Goal: Transaction & Acquisition: Purchase product/service

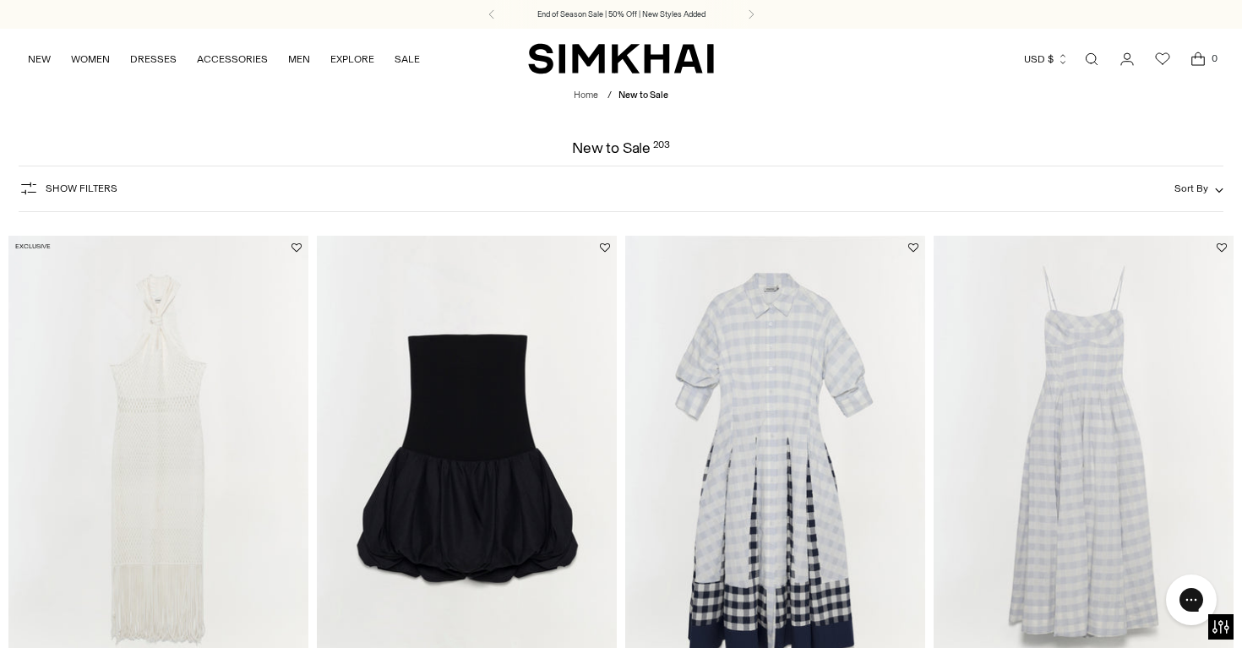
click at [0, 0] on x-extension-template at bounding box center [0, 0] width 0 height 0
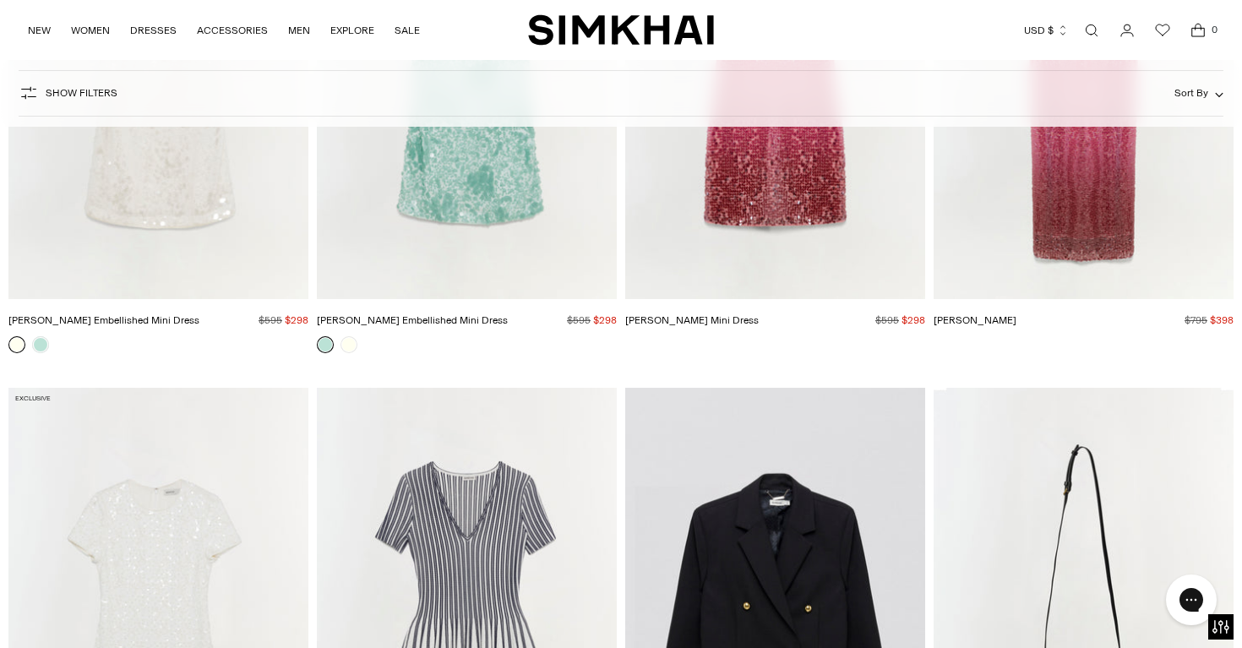
scroll to position [2290, 0]
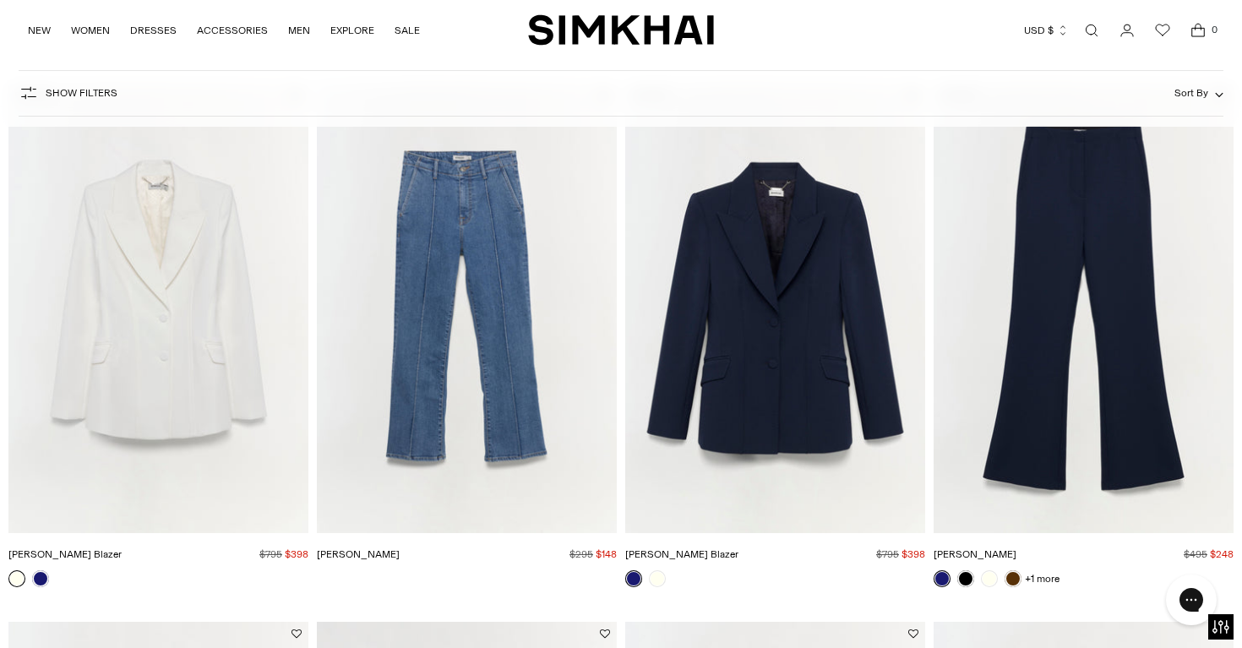
click at [1192, 94] on span "Sort By" at bounding box center [1191, 93] width 34 height 12
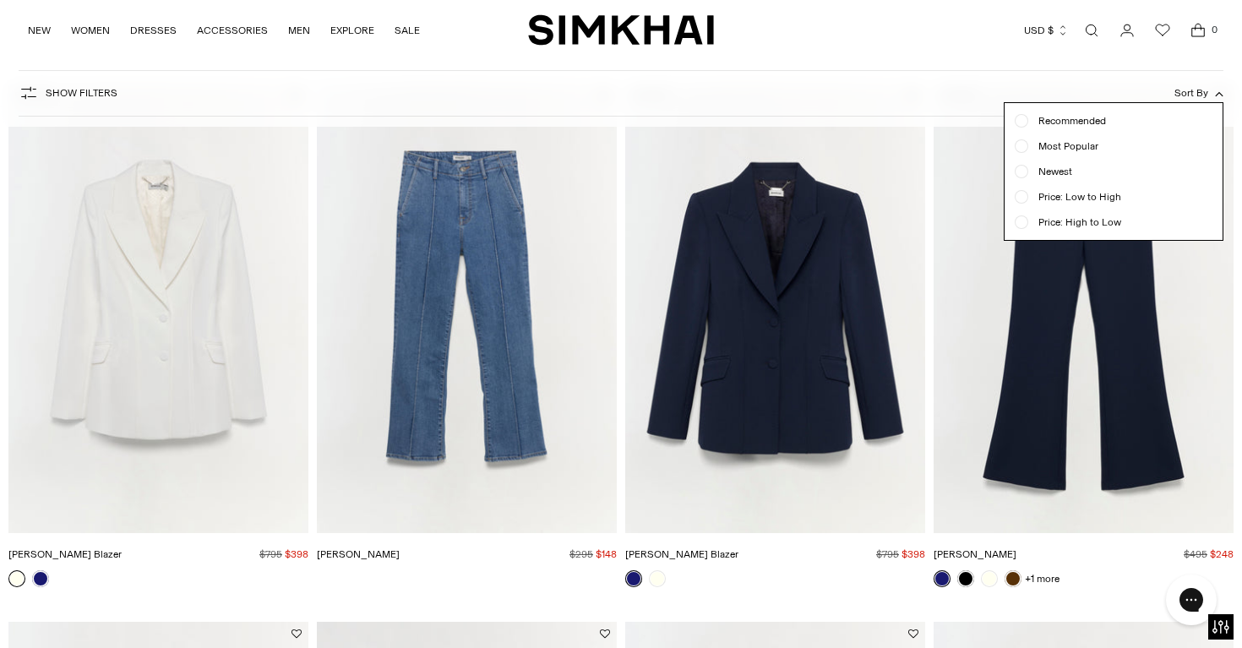
click at [800, 95] on div "Show Filters Show Filters Sort By Recommended Most Popular Newest" at bounding box center [621, 93] width 1205 height 46
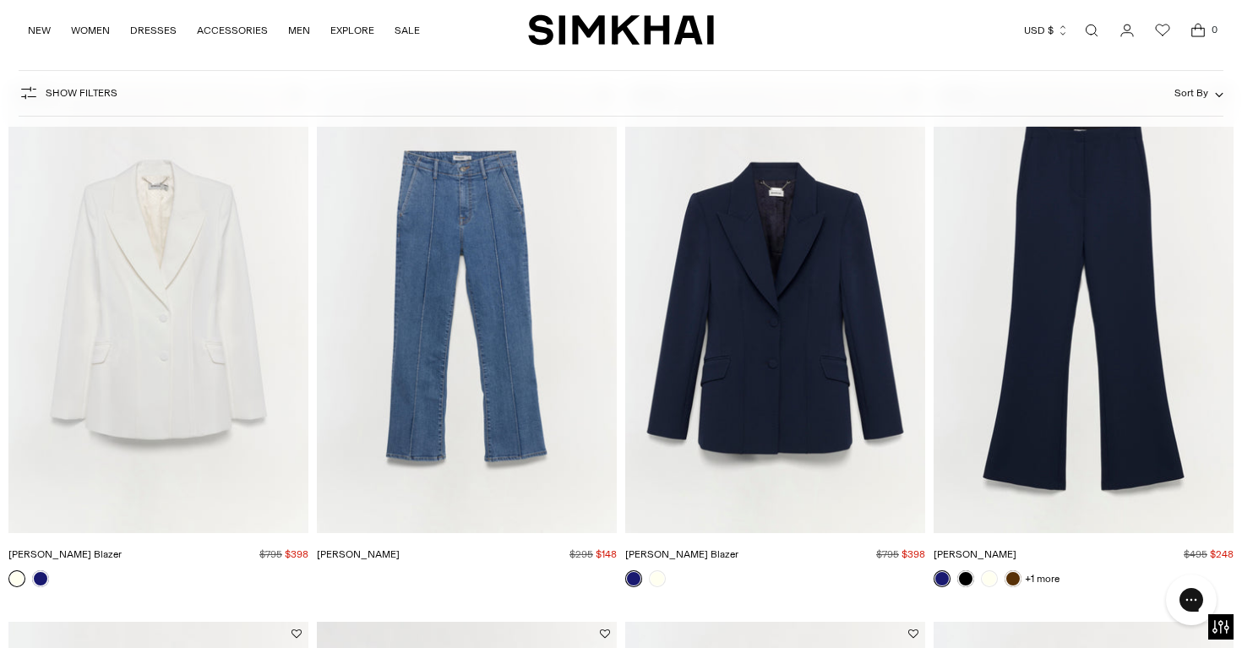
click at [88, 94] on span "Show Filters" at bounding box center [82, 93] width 72 height 12
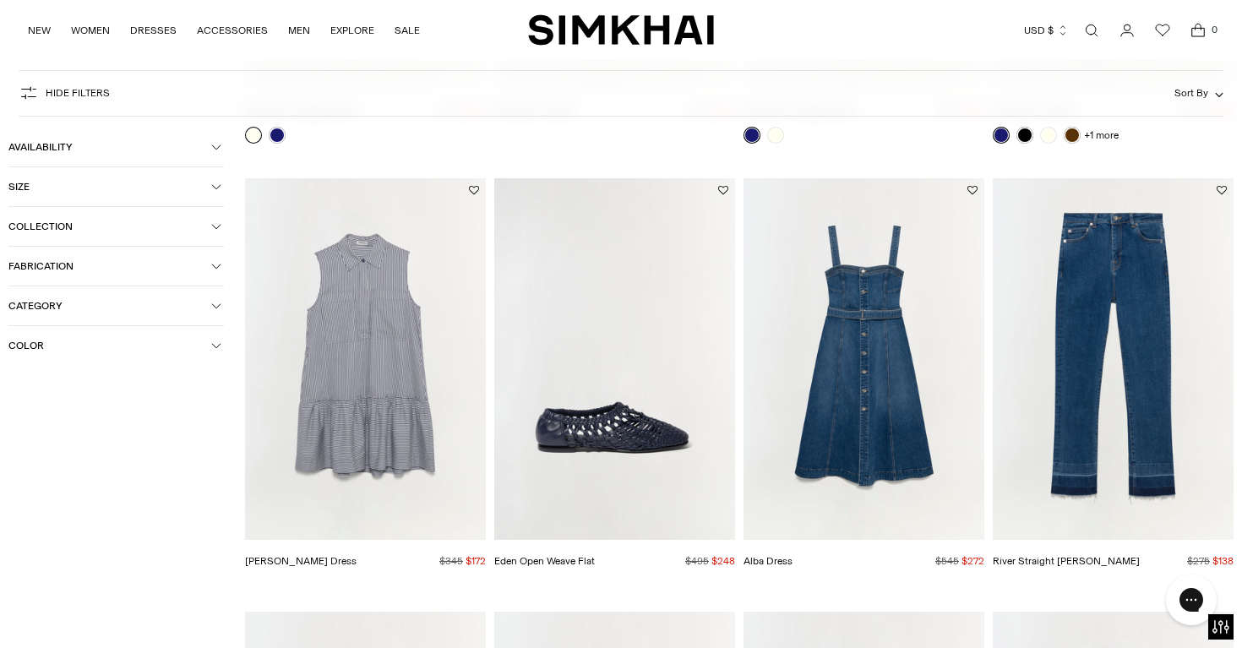
click at [63, 222] on span "Collection" at bounding box center [109, 227] width 203 height 12
click at [63, 311] on span "Ready-to-Wear" at bounding box center [61, 307] width 78 height 15
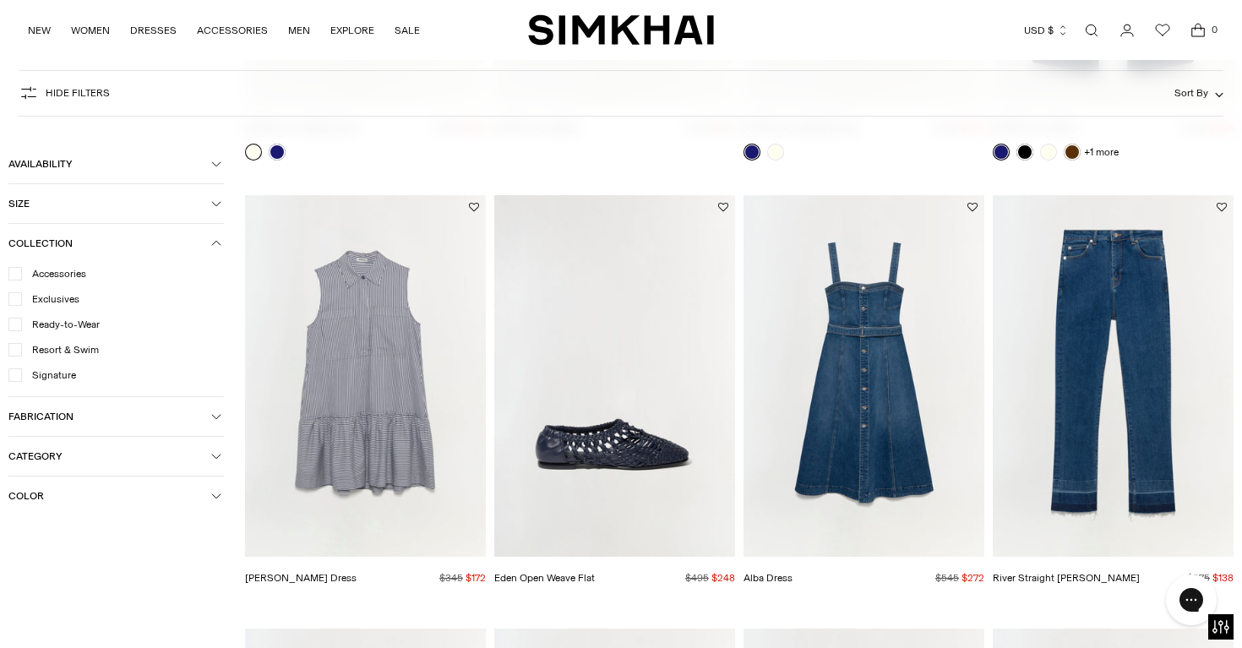
scroll to position [2307, 0]
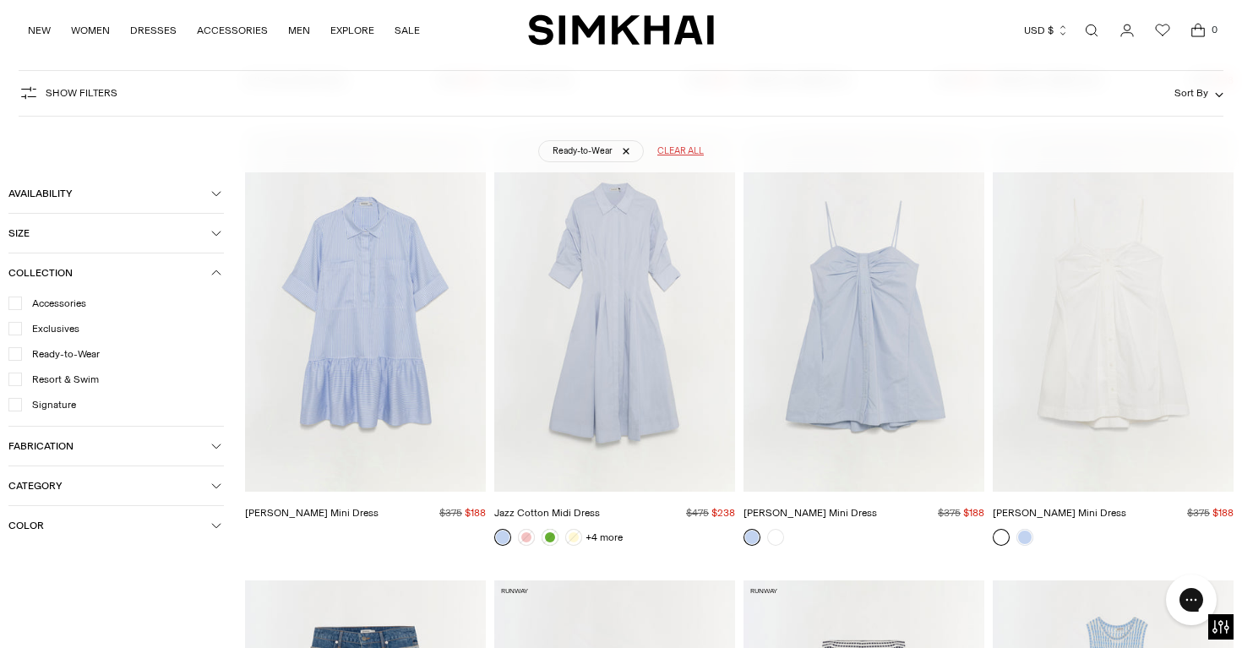
scroll to position [8072, 0]
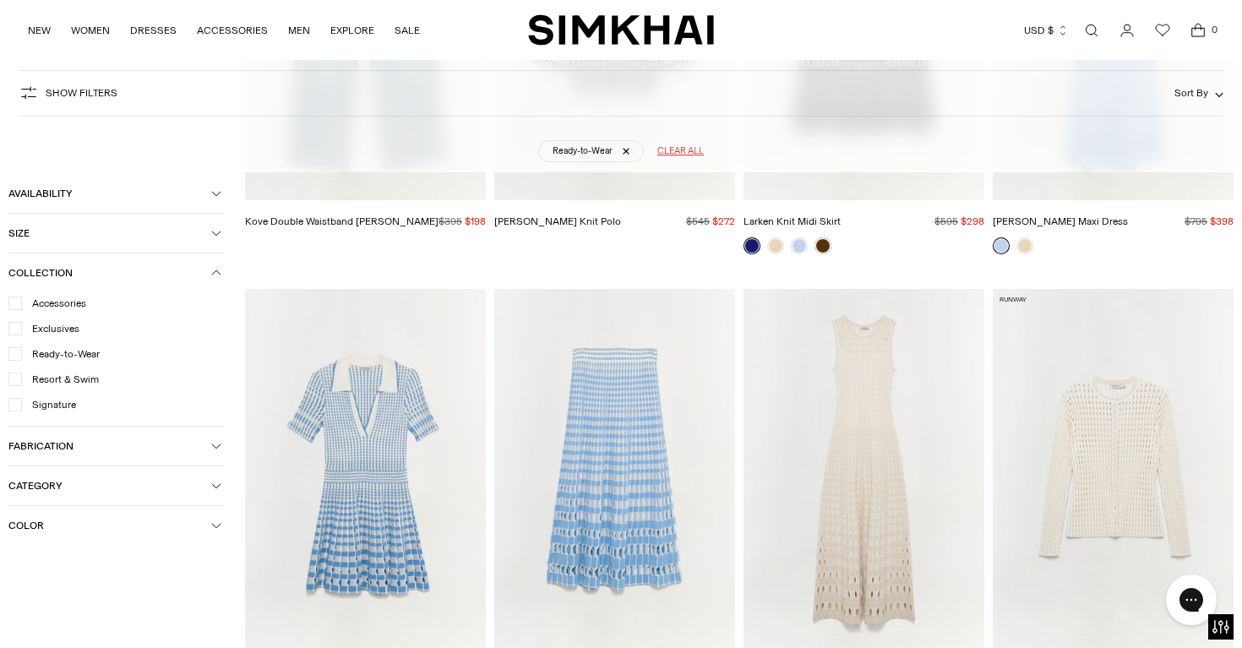
click at [169, 491] on span "Category" at bounding box center [109, 486] width 203 height 12
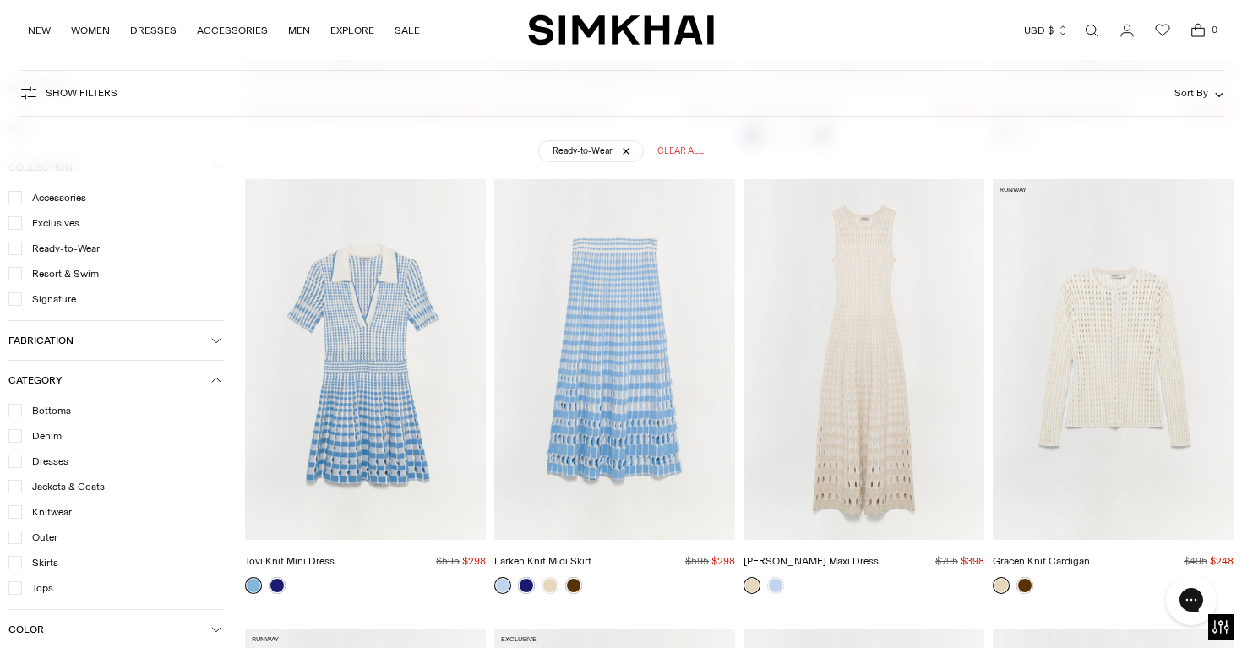
scroll to position [8186, 0]
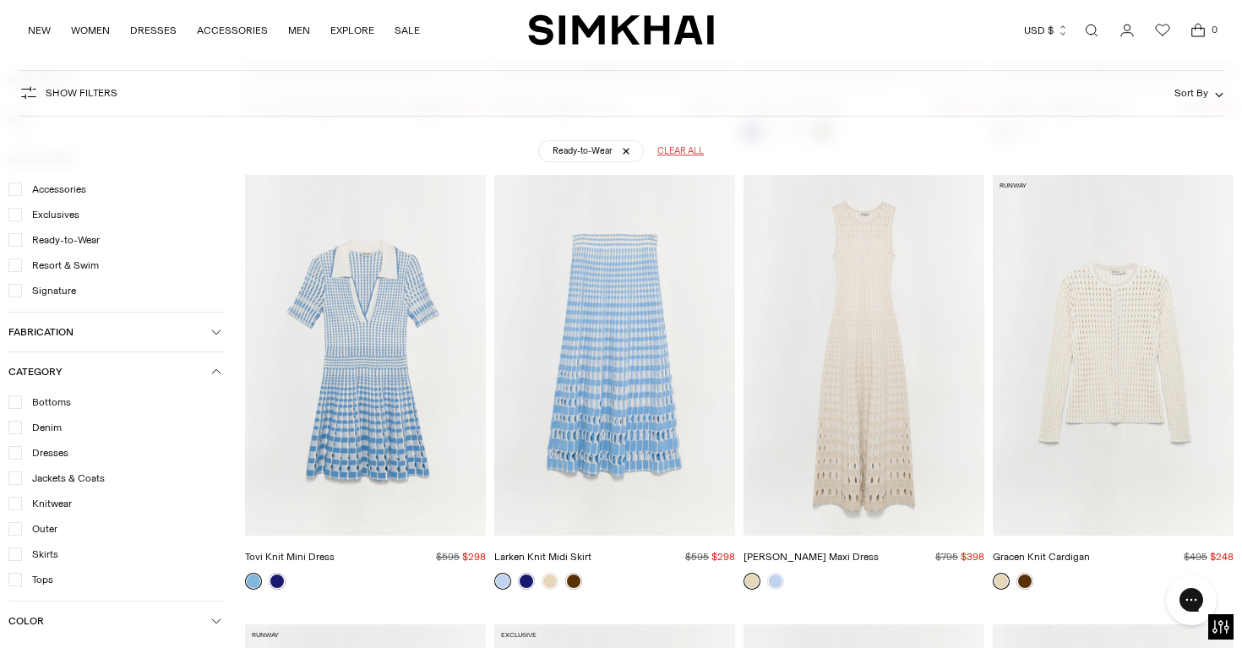
click at [65, 452] on span "Dresses" at bounding box center [45, 452] width 46 height 15
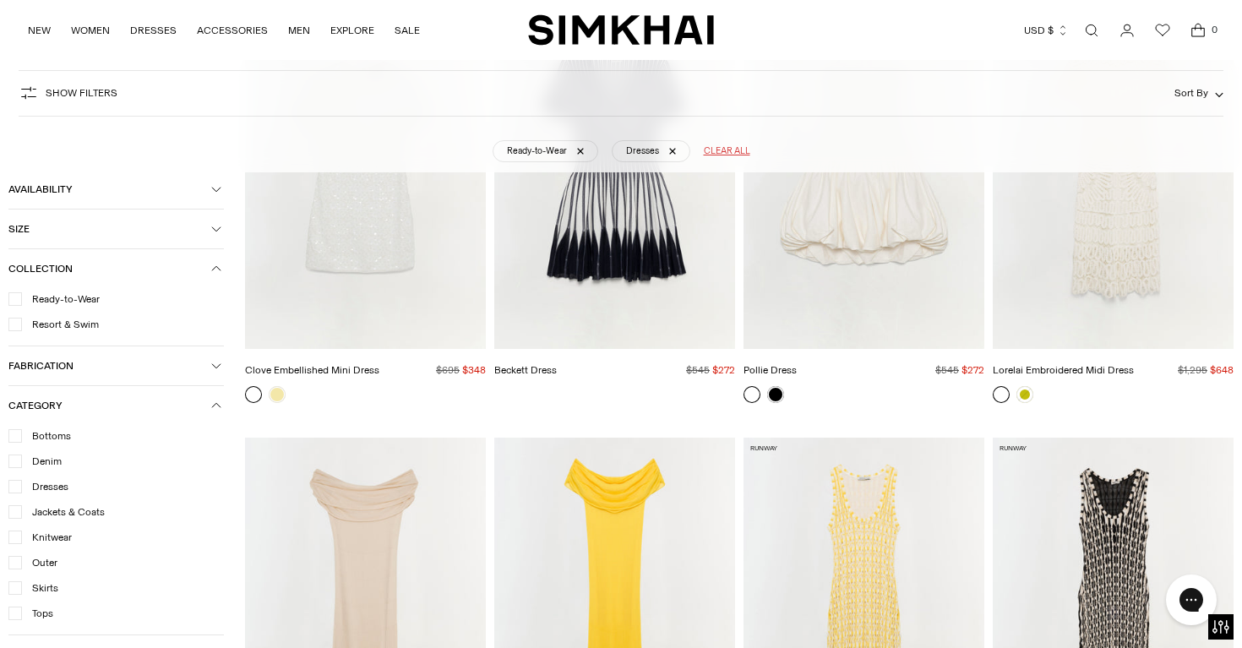
scroll to position [1921, 0]
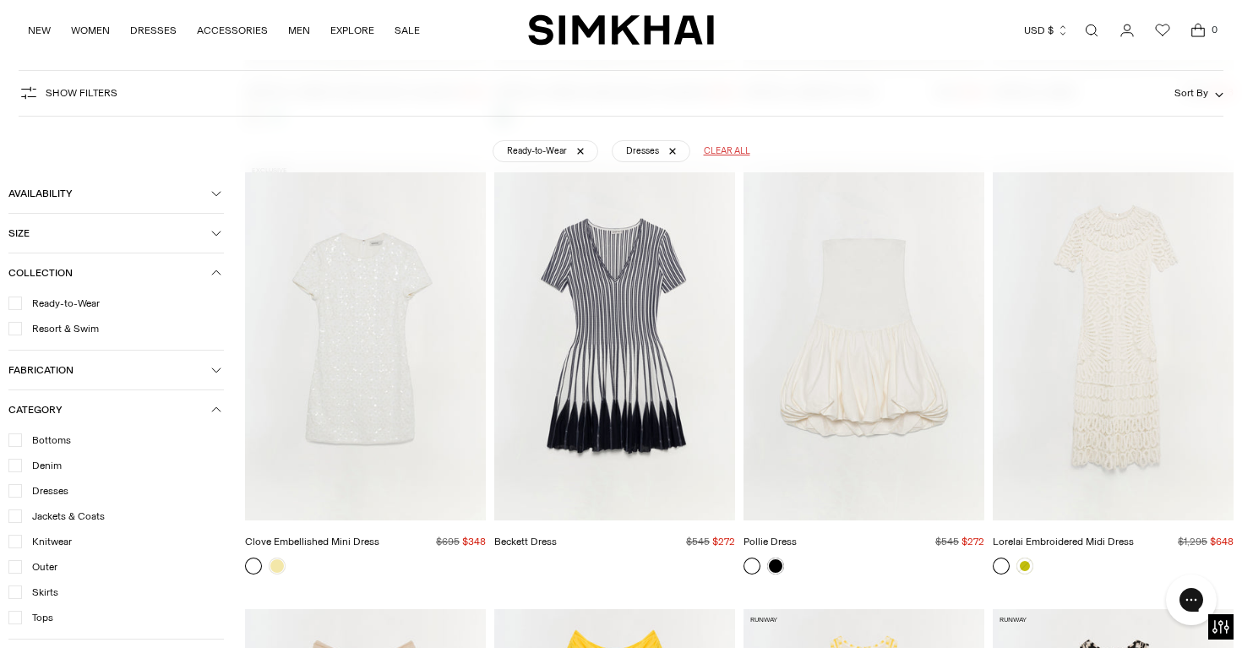
click at [0, 0] on img "Beckett Dress" at bounding box center [0, 0] width 0 height 0
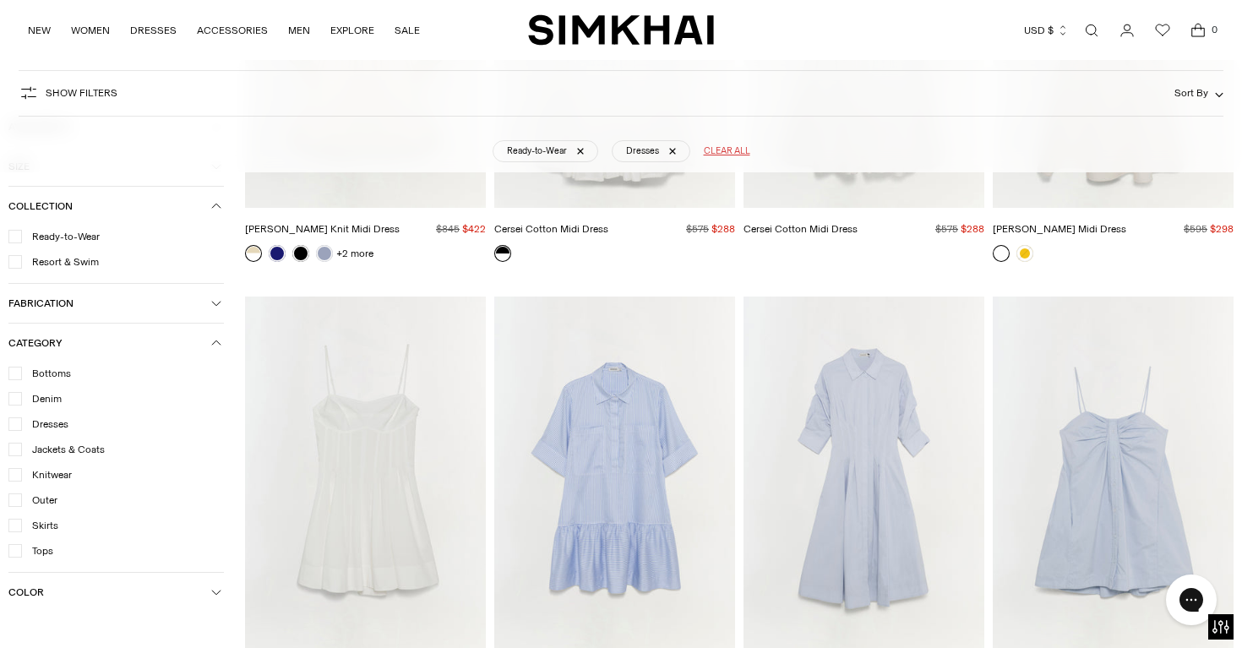
scroll to position [4236, 0]
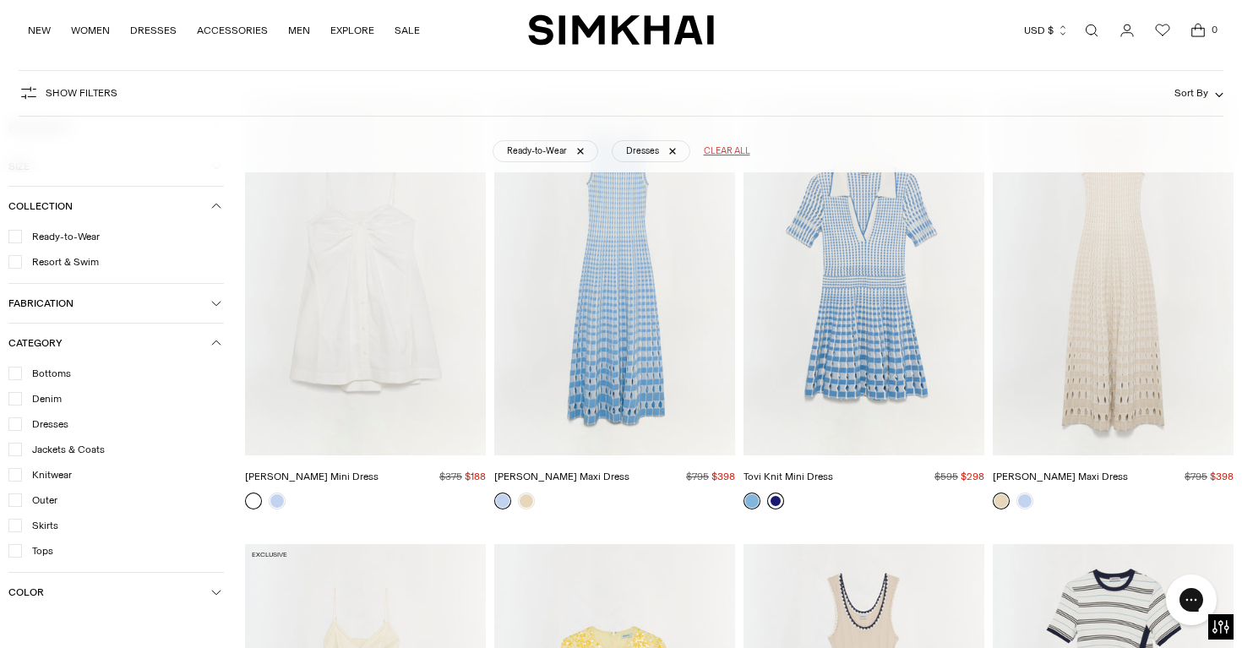
click at [771, 504] on link at bounding box center [775, 501] width 17 height 17
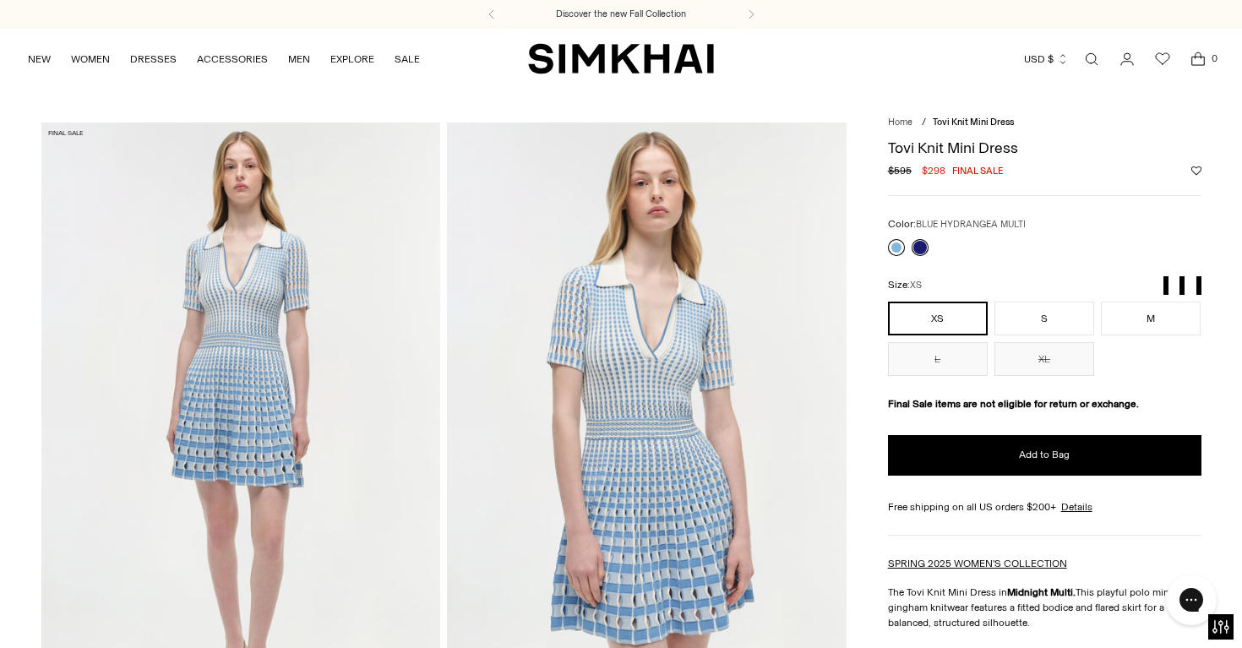
click at [894, 246] on link at bounding box center [896, 247] width 17 height 17
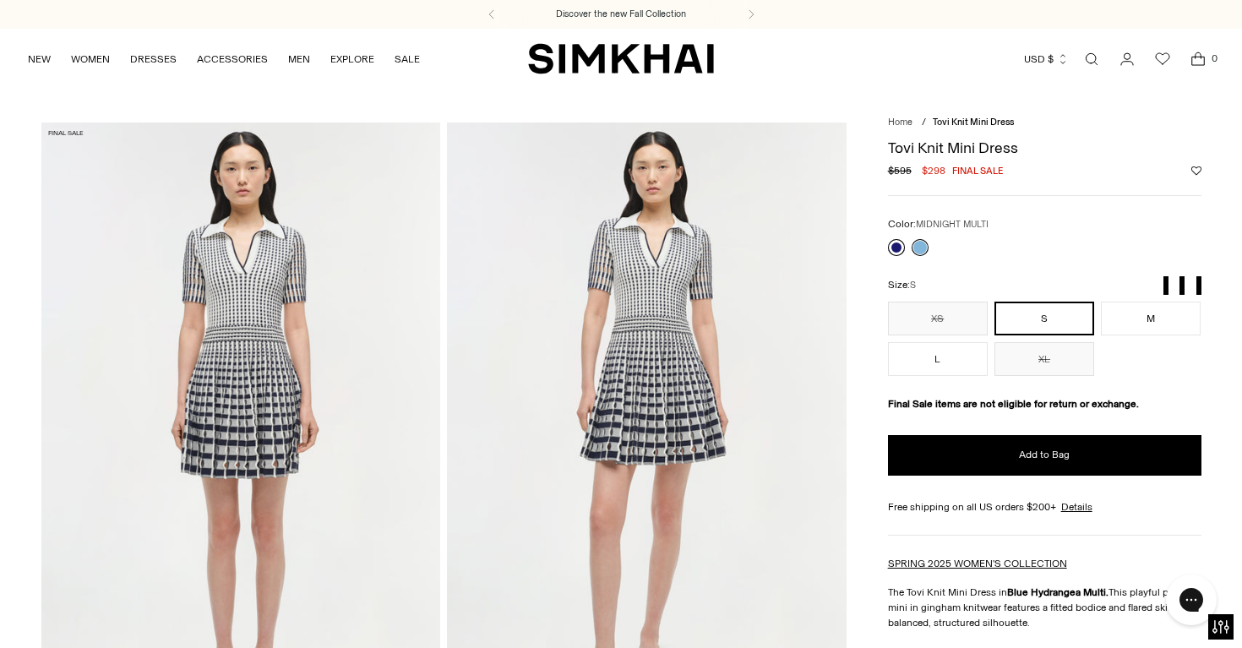
click at [892, 243] on link at bounding box center [896, 247] width 17 height 17
